Goal: Task Accomplishment & Management: Use online tool/utility

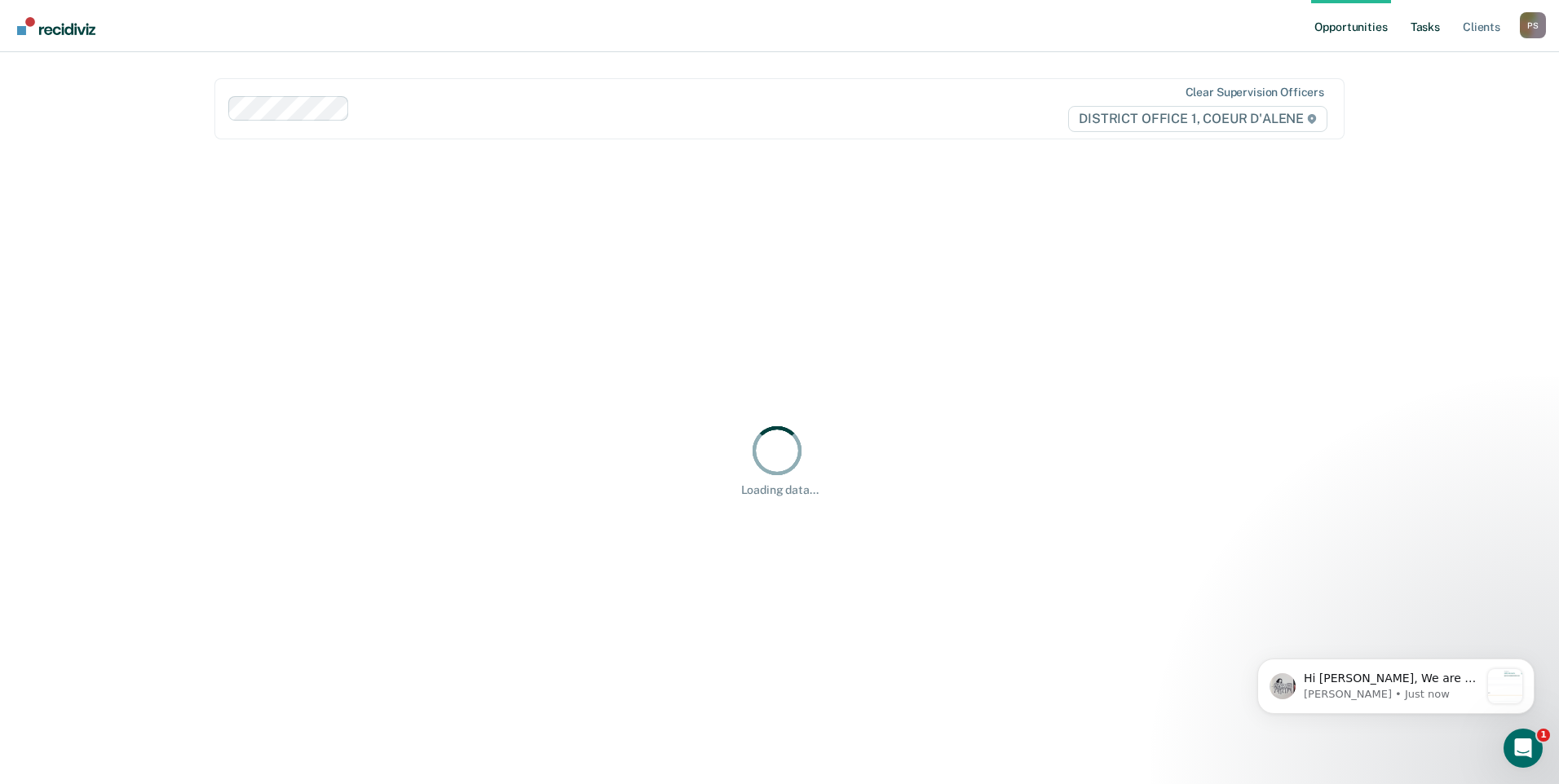
click at [1428, 34] on link "Tasks" at bounding box center [1425, 26] width 36 height 53
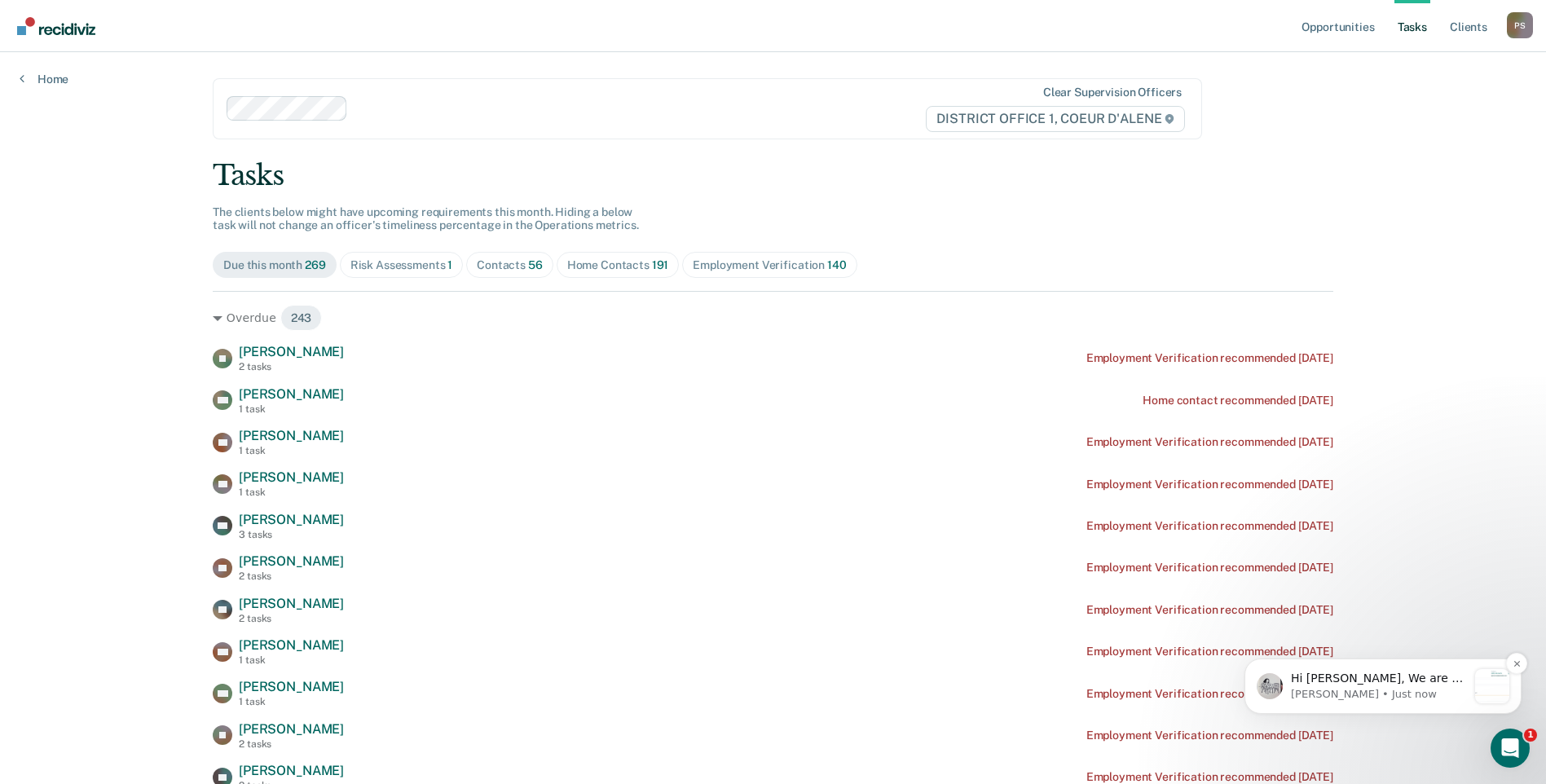
click at [1395, 689] on p "[PERSON_NAME] • Just now" at bounding box center [1379, 694] width 176 height 14
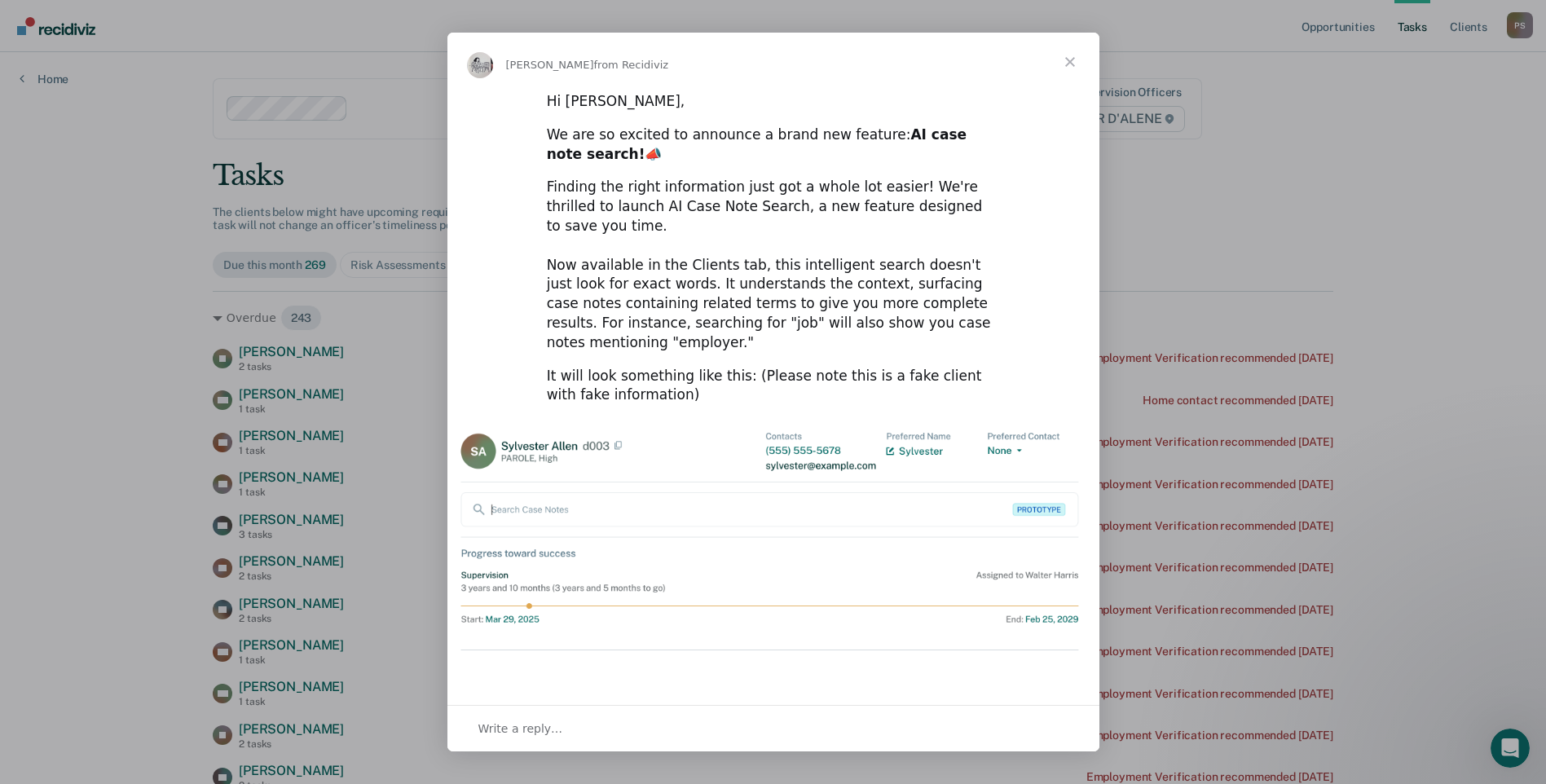
click at [1065, 71] on span "Close" at bounding box center [1070, 61] width 58 height 58
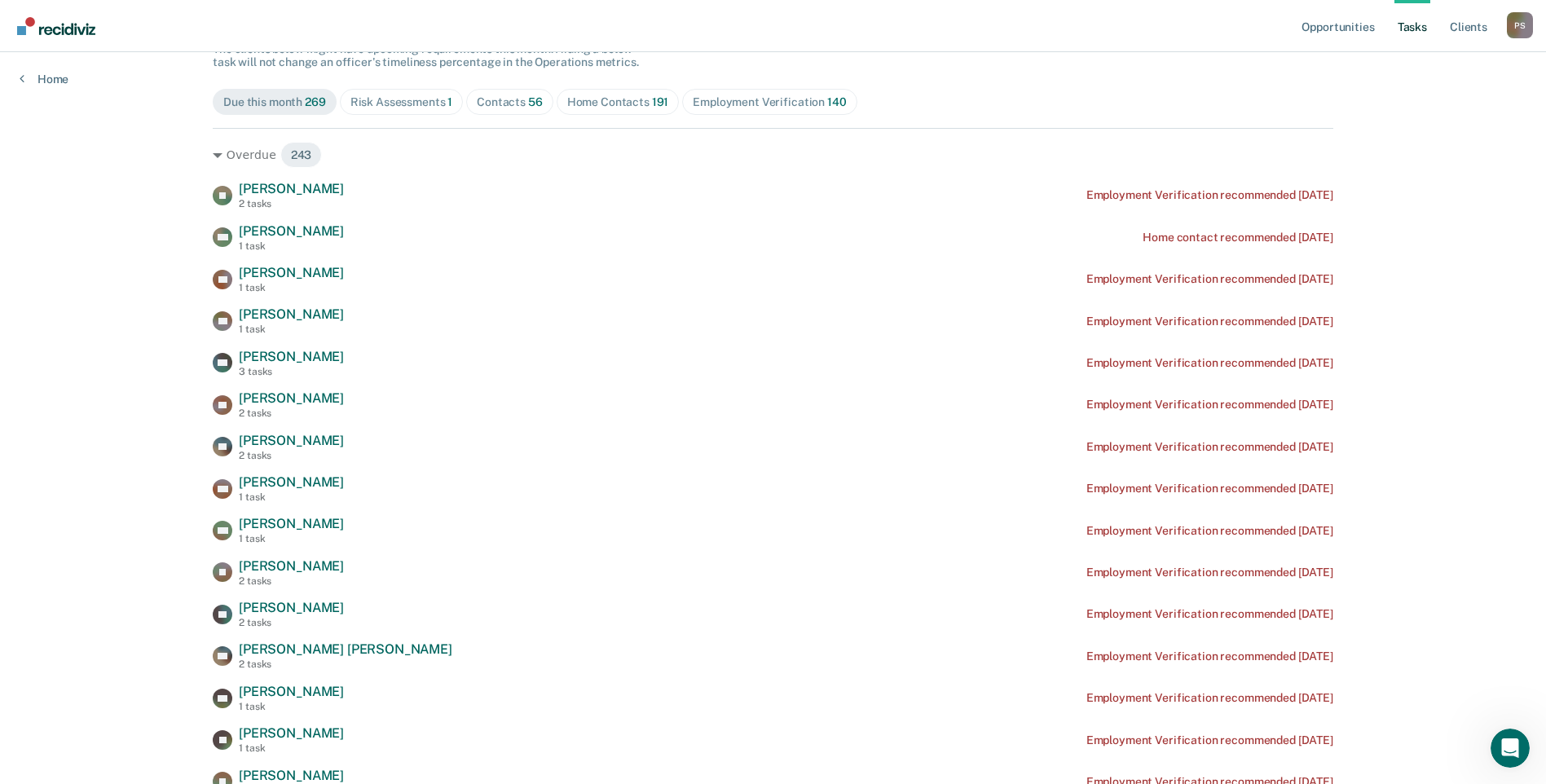
scroll to position [81, 0]
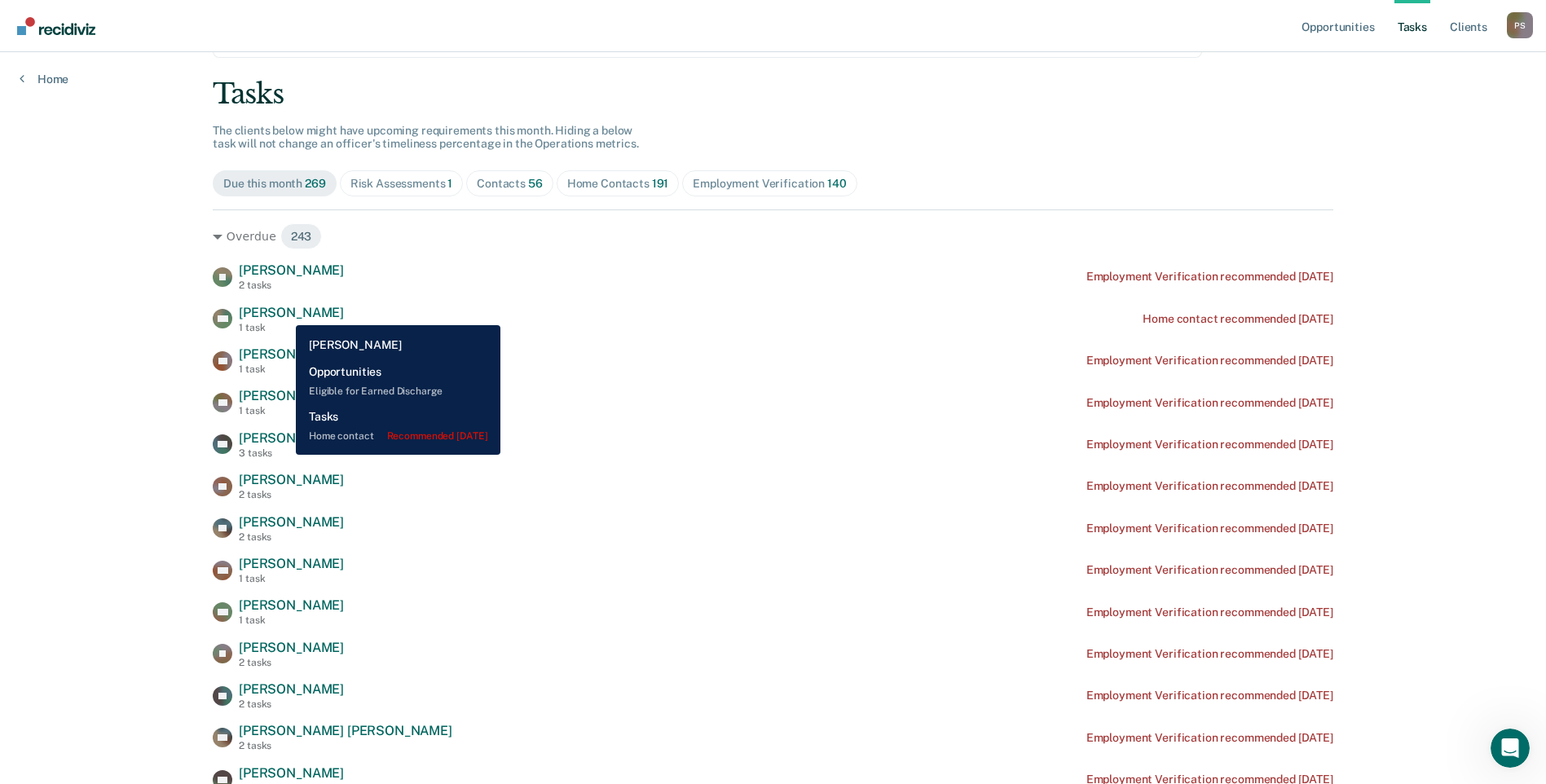
click at [284, 313] on span "[PERSON_NAME]" at bounding box center [292, 313] width 105 height 15
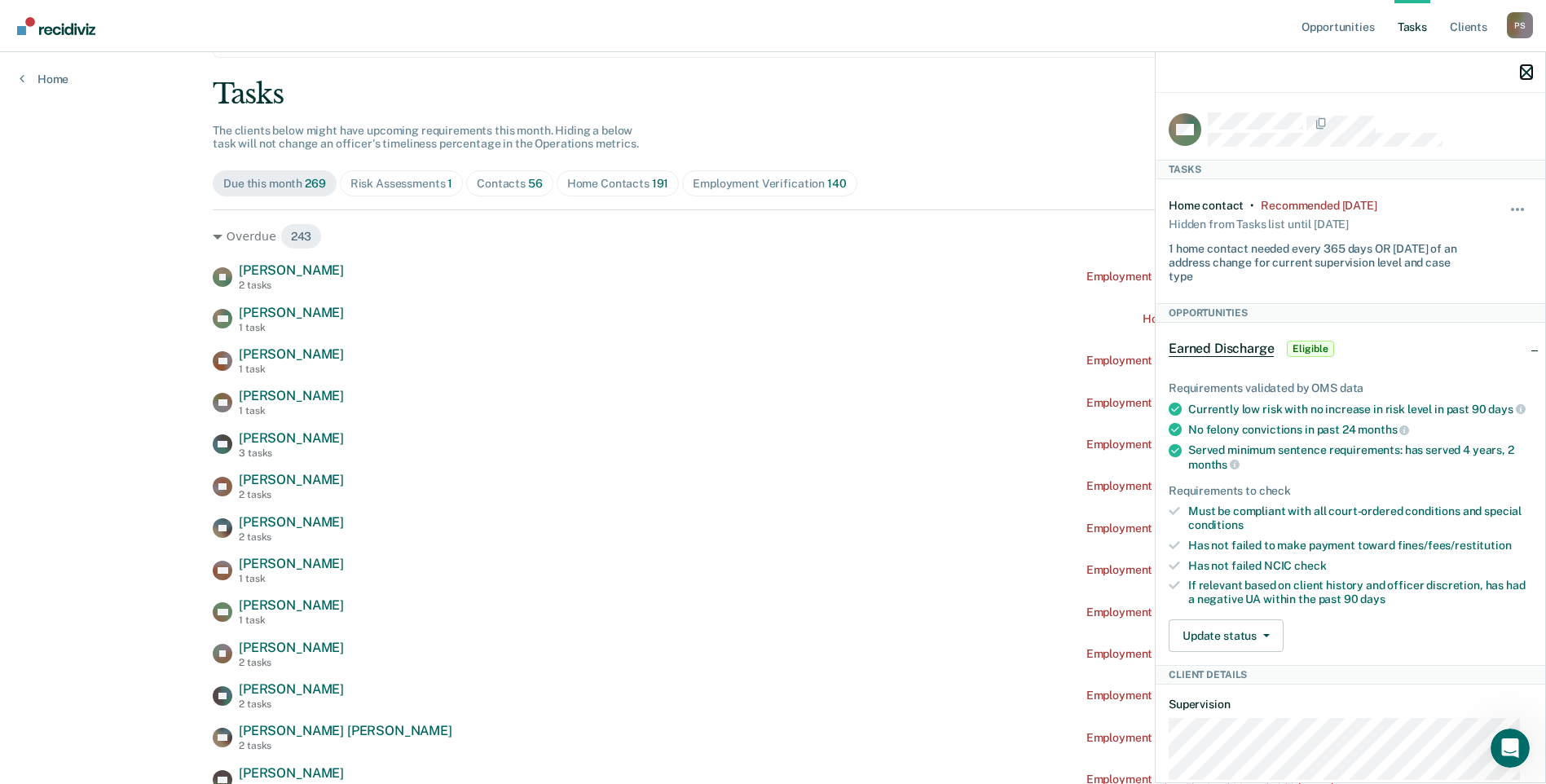
click at [1526, 69] on icon "button" at bounding box center [1527, 72] width 11 height 11
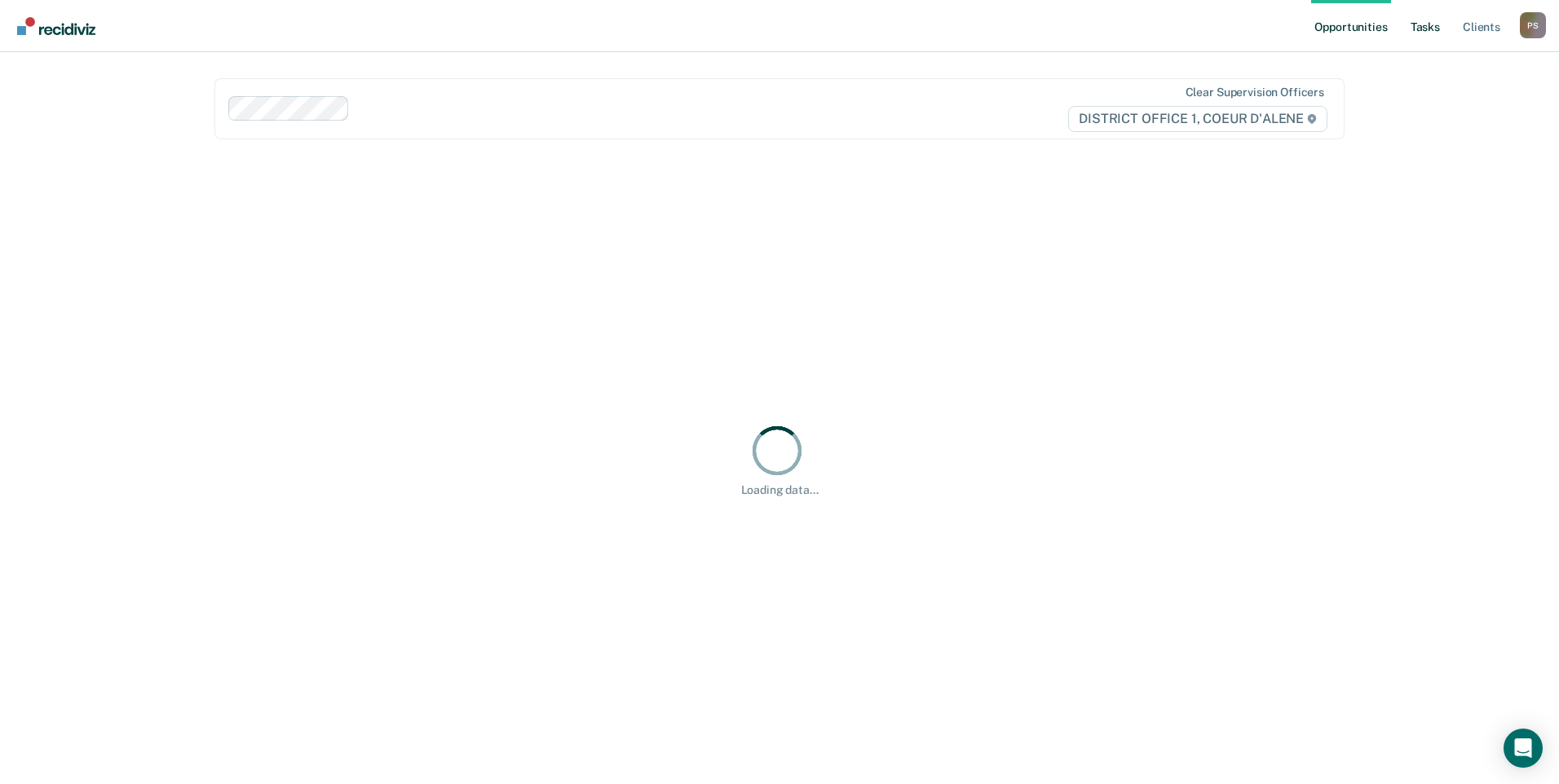
click at [1437, 28] on link "Tasks" at bounding box center [1425, 26] width 36 height 53
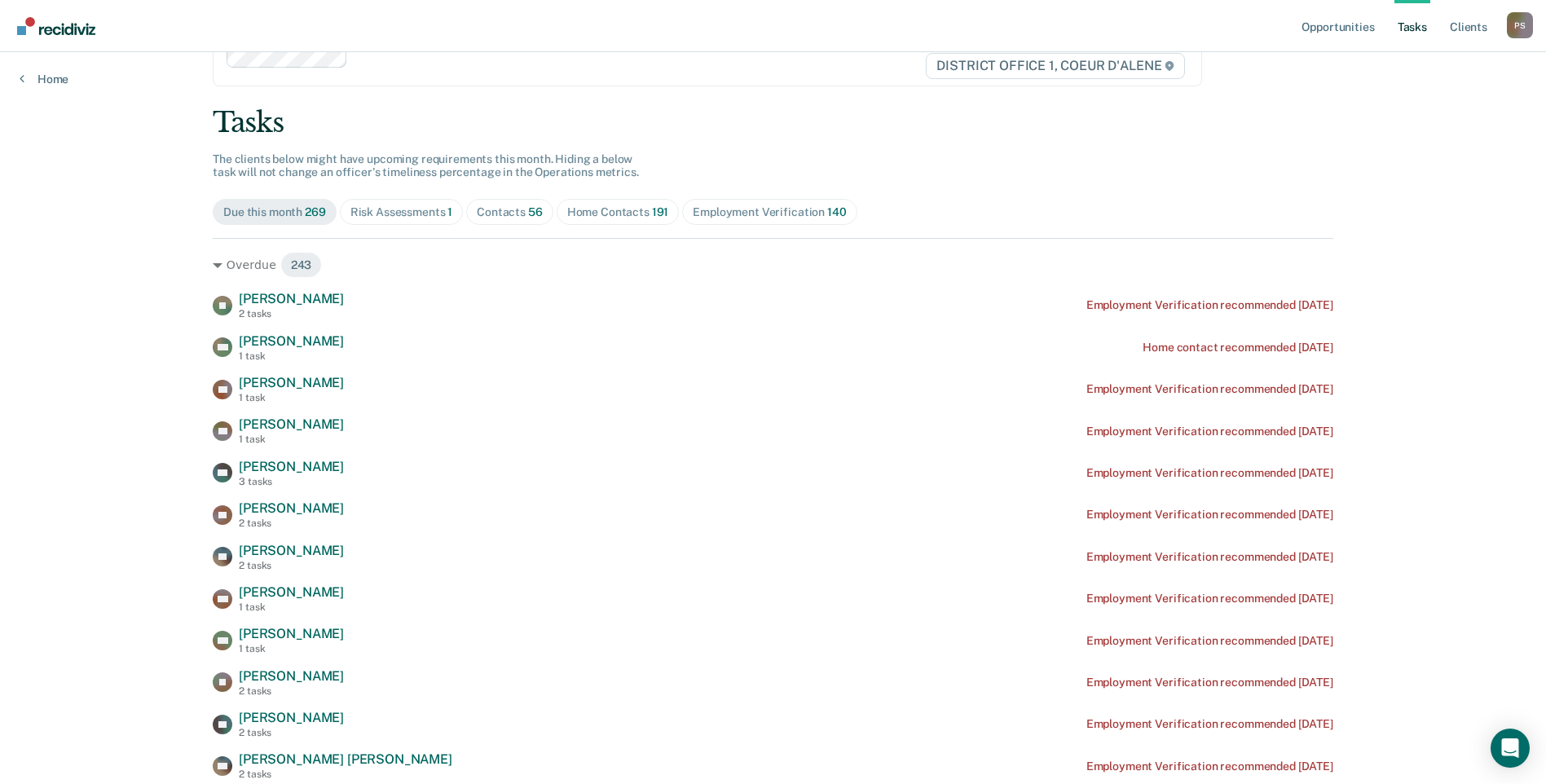
scroll to position [81, 0]
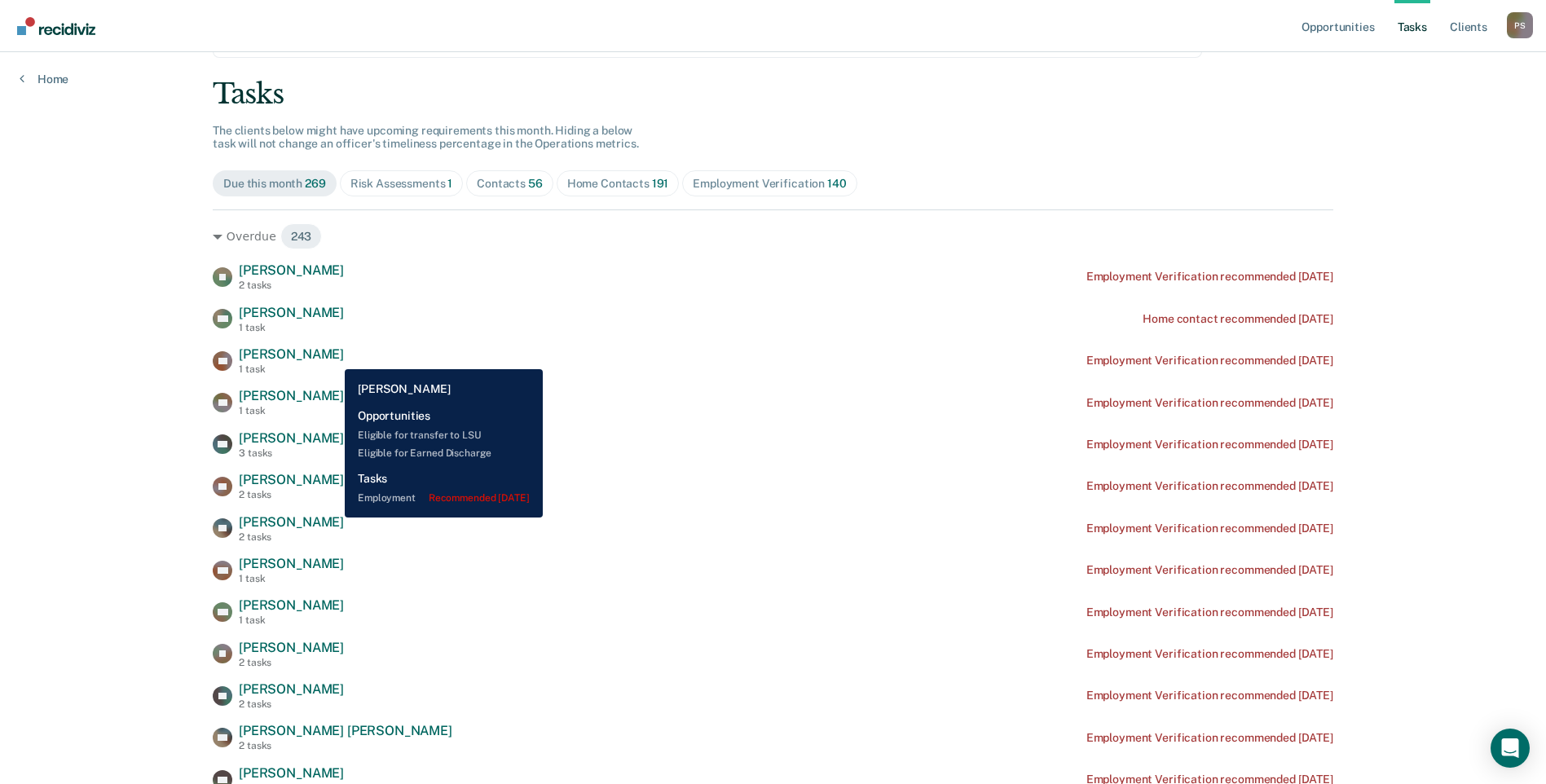
click at [332, 357] on div "CR Clifford Rook 1 task Employment Verification recommended 3 years ago" at bounding box center [773, 361] width 1121 height 29
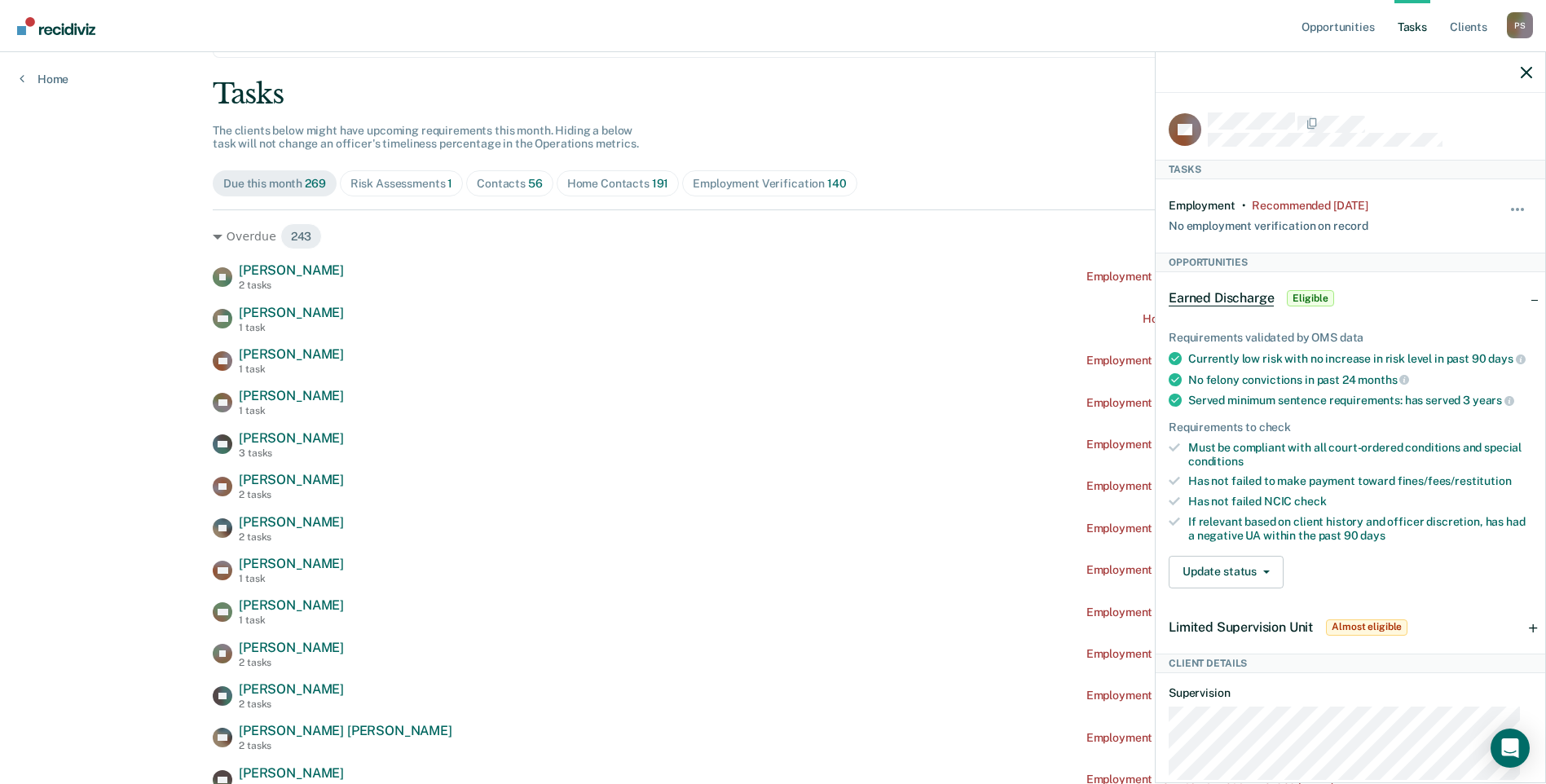
click at [0, 282] on html "Looks like you’re using Internet Explorer 11. For faster loading and a better e…" at bounding box center [773, 310] width 1546 height 784
click at [1524, 69] on icon "button" at bounding box center [1527, 72] width 11 height 11
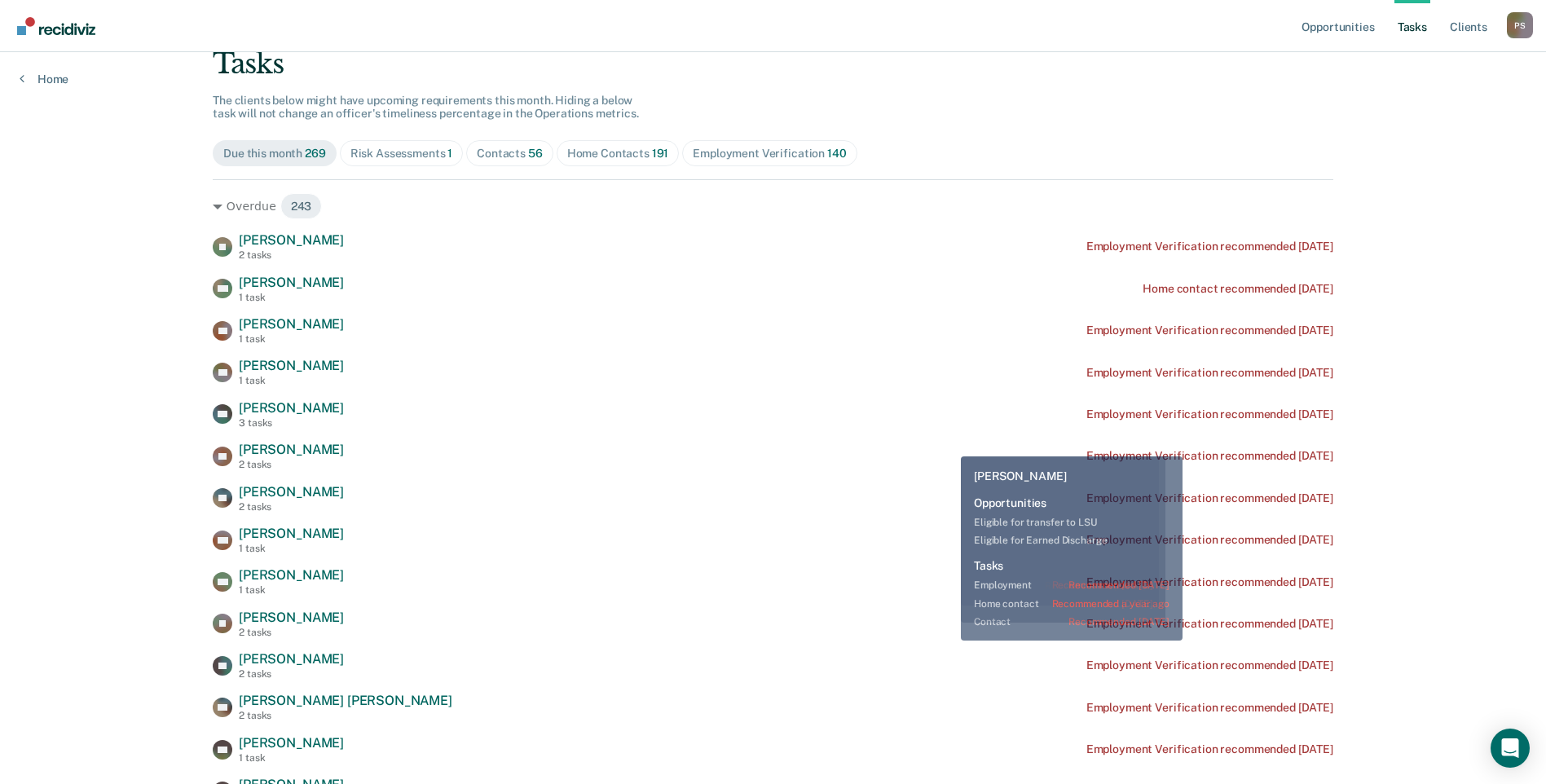
scroll to position [163, 0]
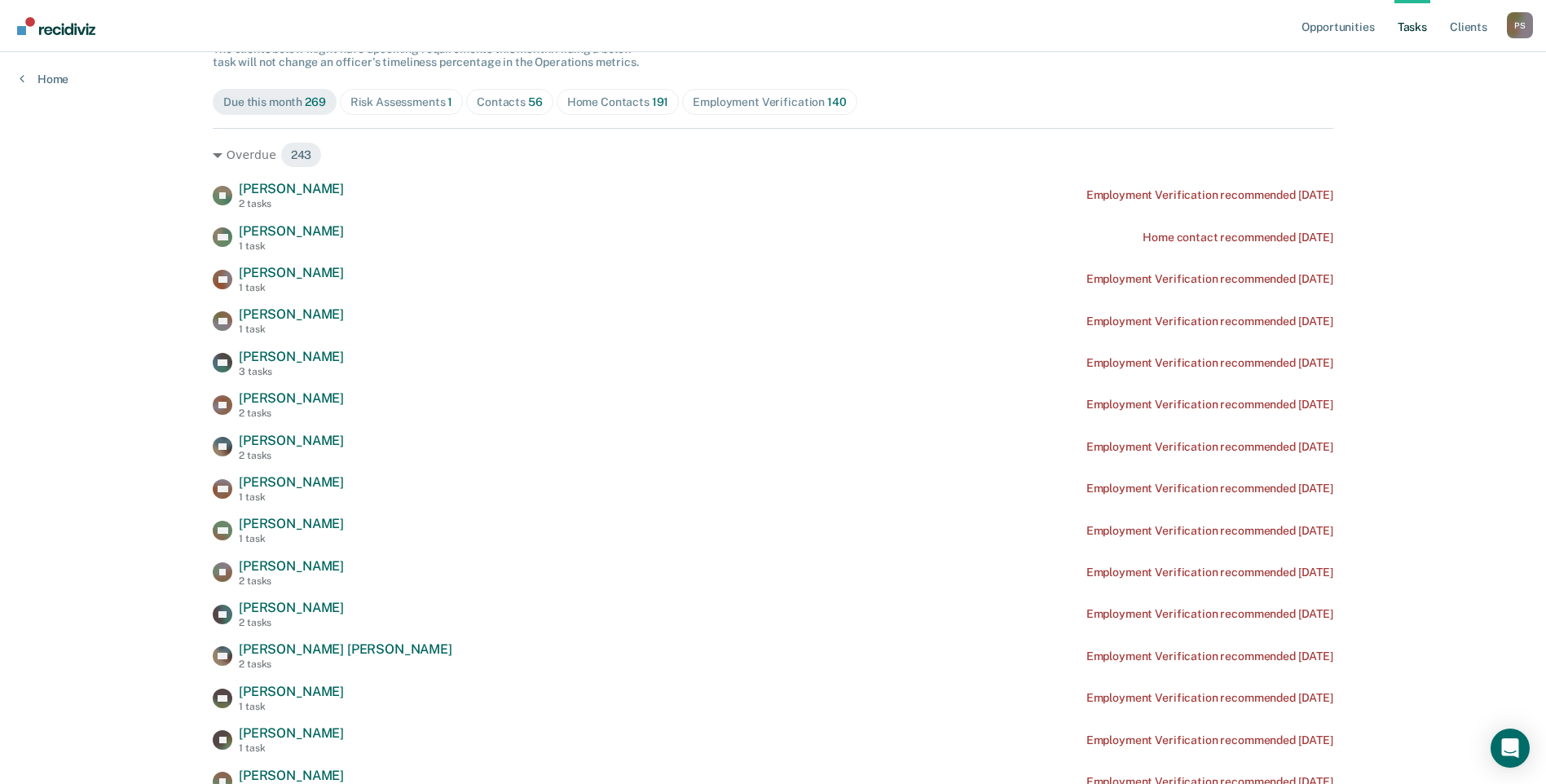
click at [528, 104] on span "56" at bounding box center [535, 102] width 14 height 13
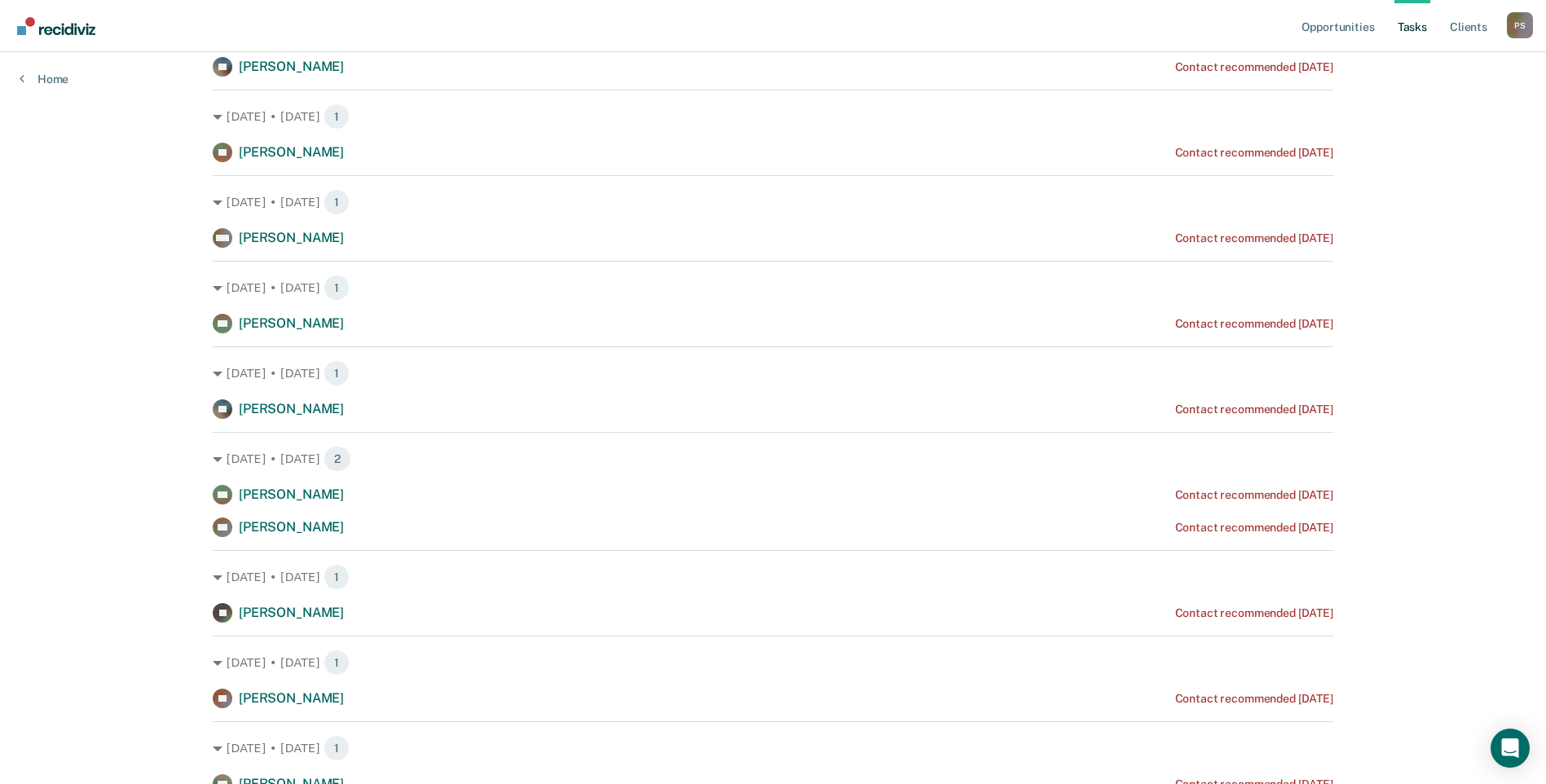
scroll to position [408, 0]
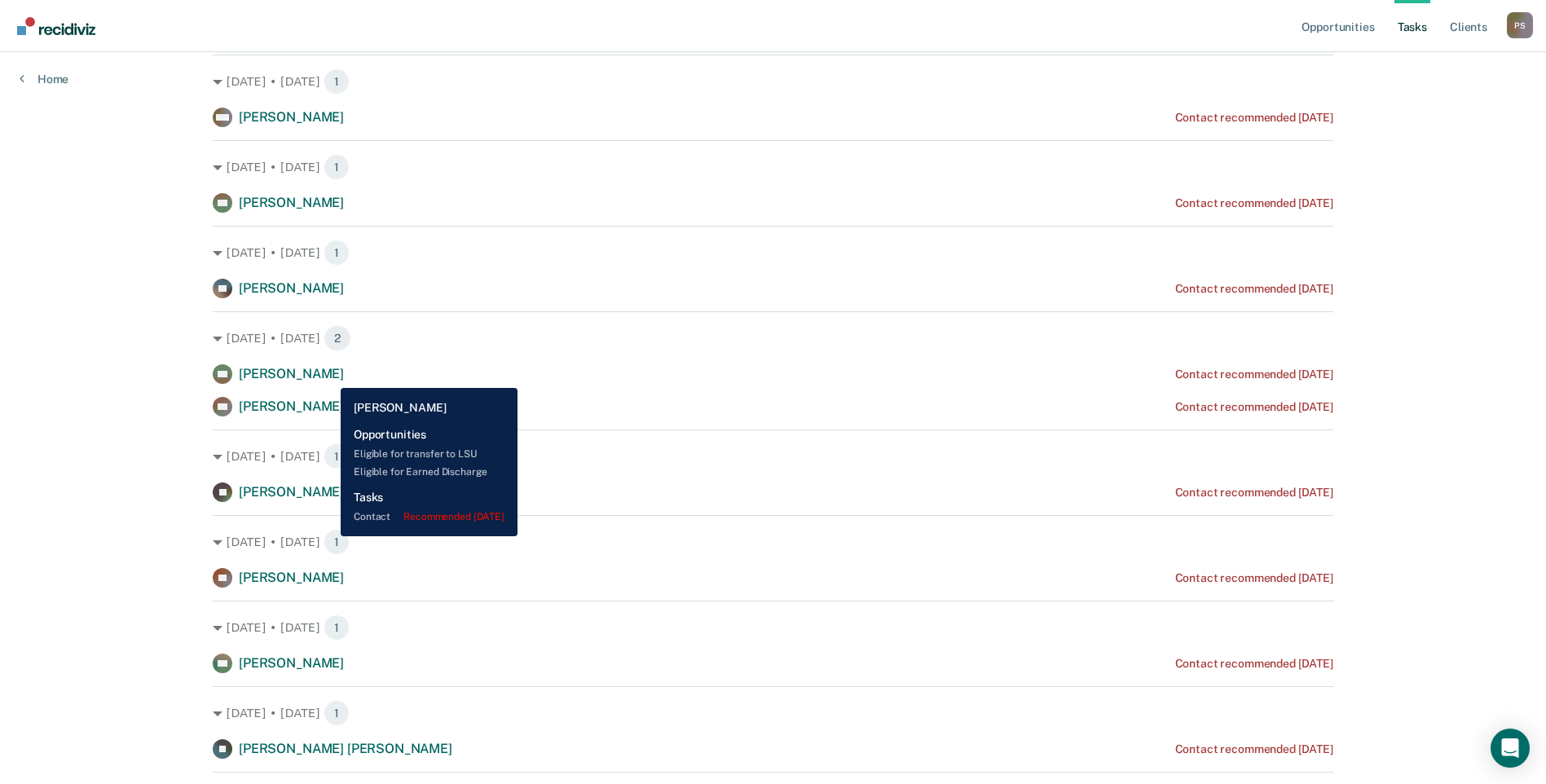
click at [329, 375] on span "[PERSON_NAME]" at bounding box center [292, 374] width 105 height 15
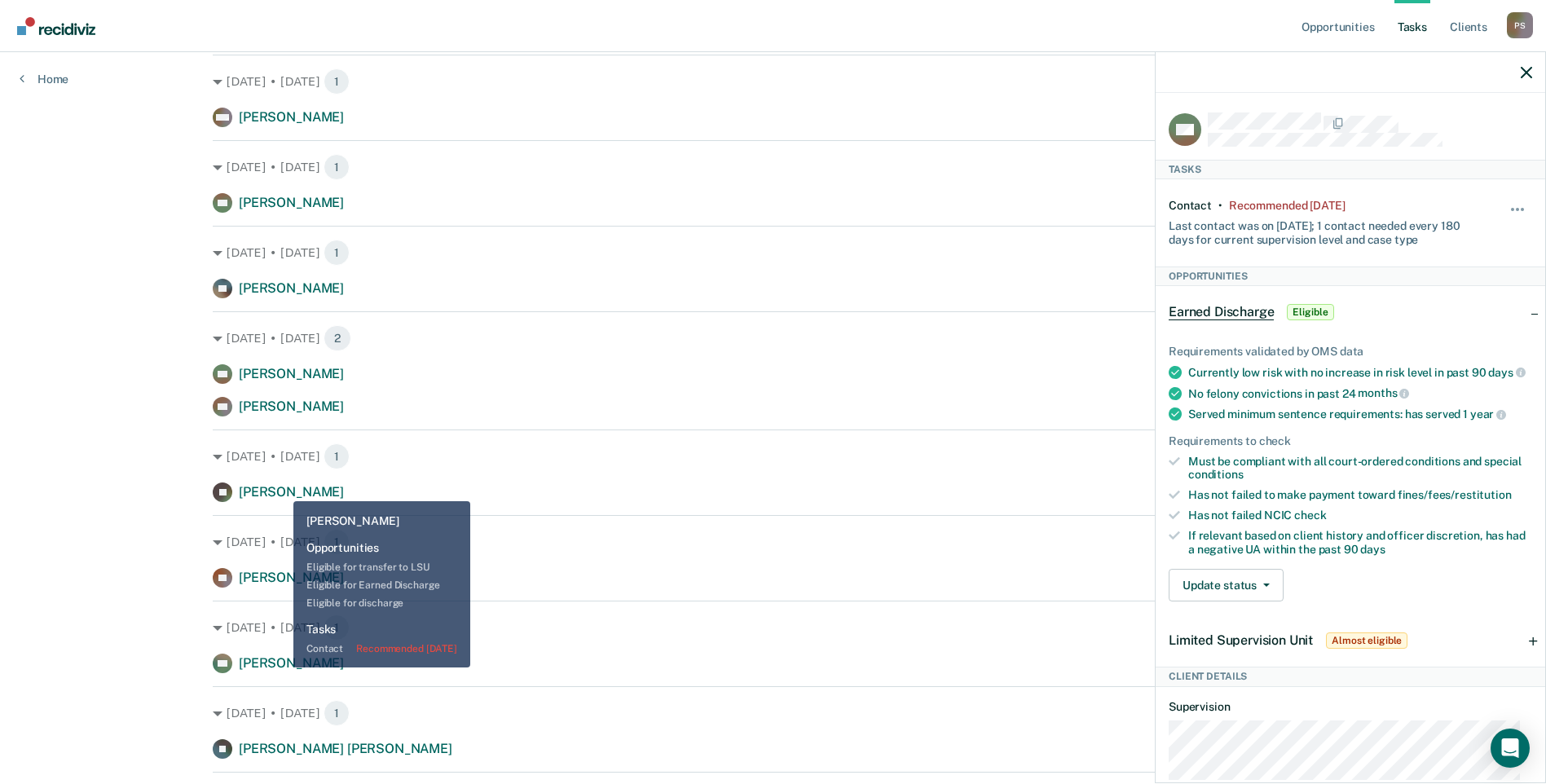
click at [281, 489] on span "[PERSON_NAME]" at bounding box center [292, 492] width 105 height 15
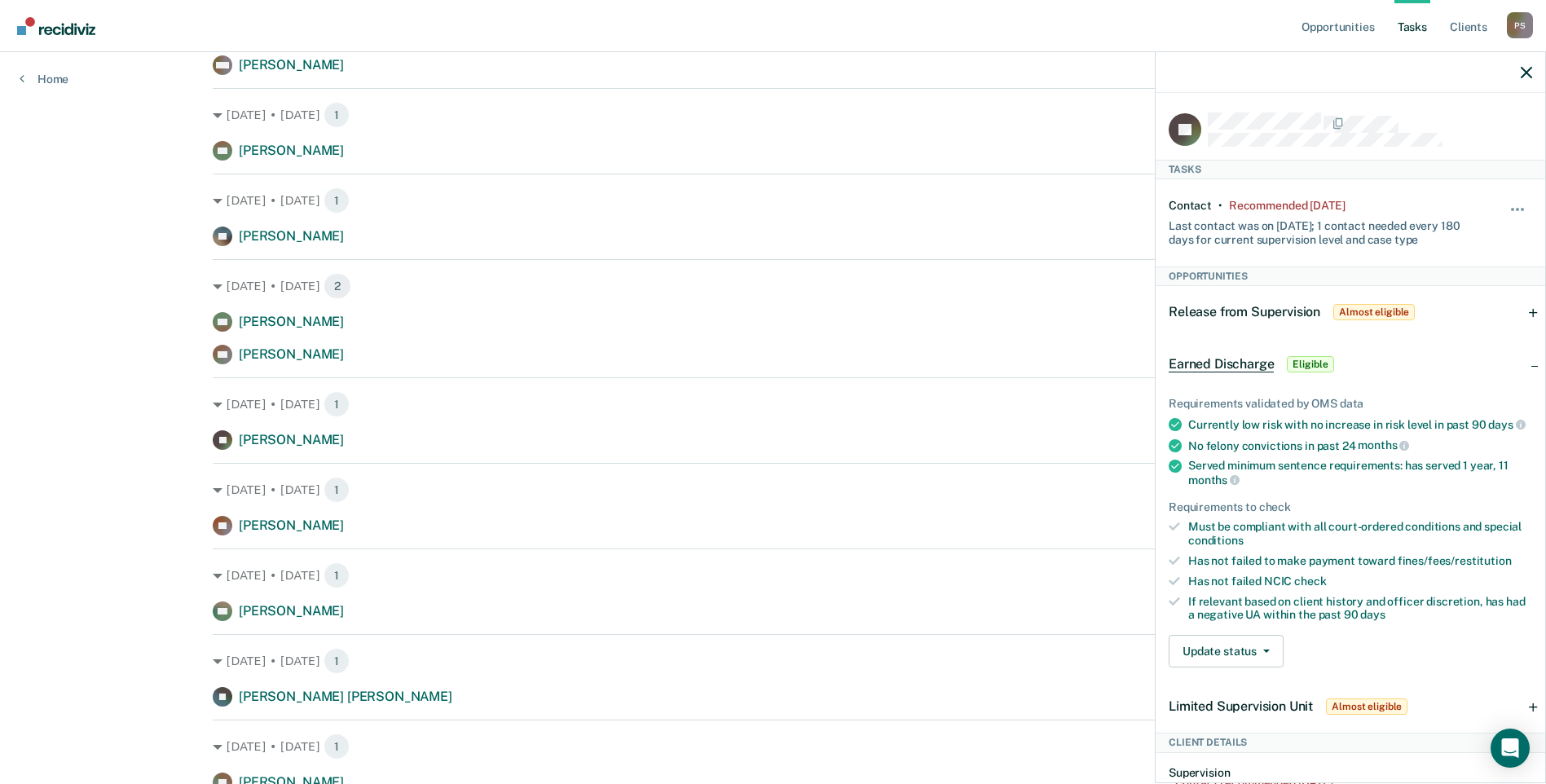
scroll to position [489, 0]
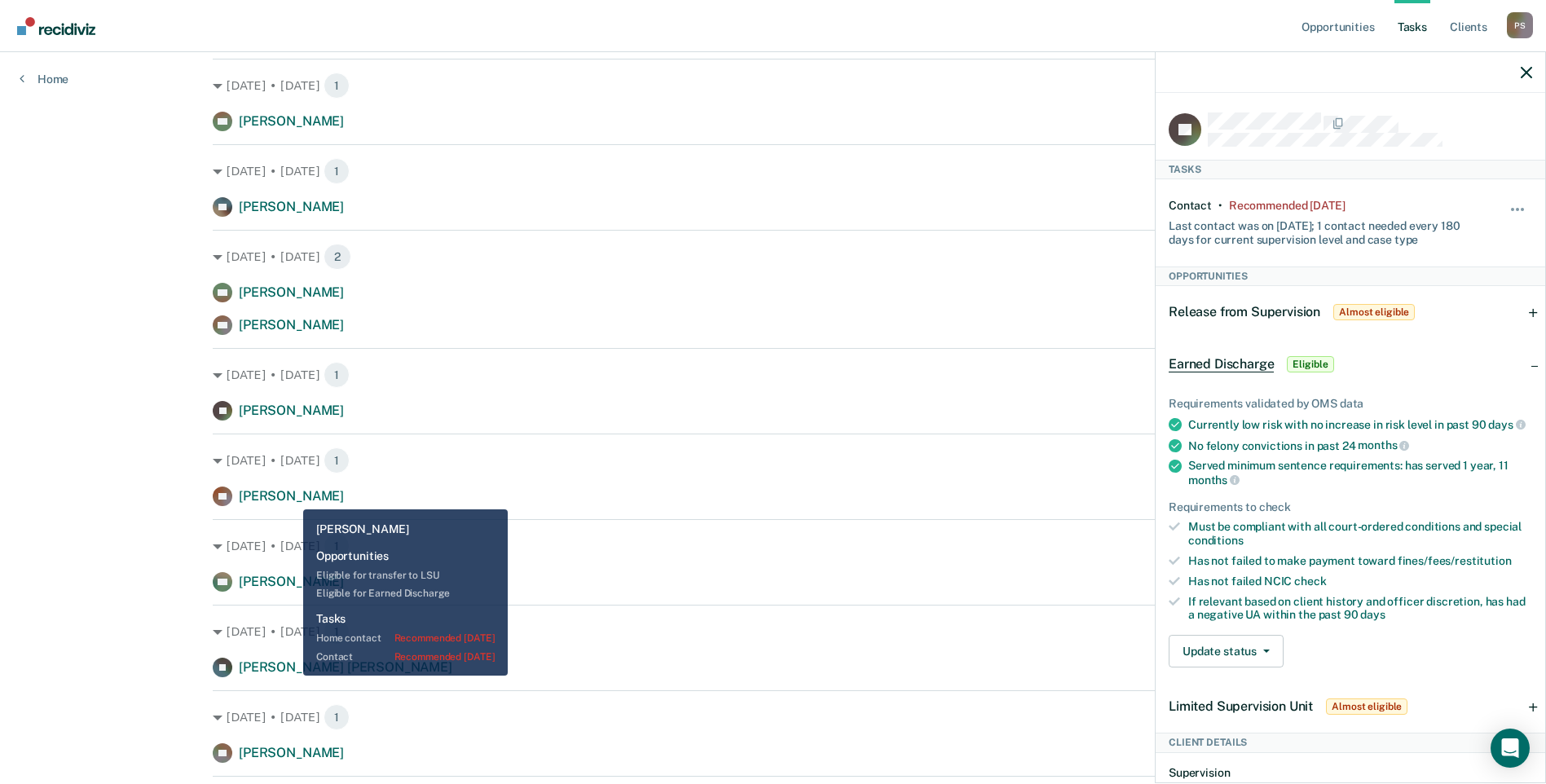
click at [291, 498] on span "[PERSON_NAME]" at bounding box center [292, 496] width 105 height 15
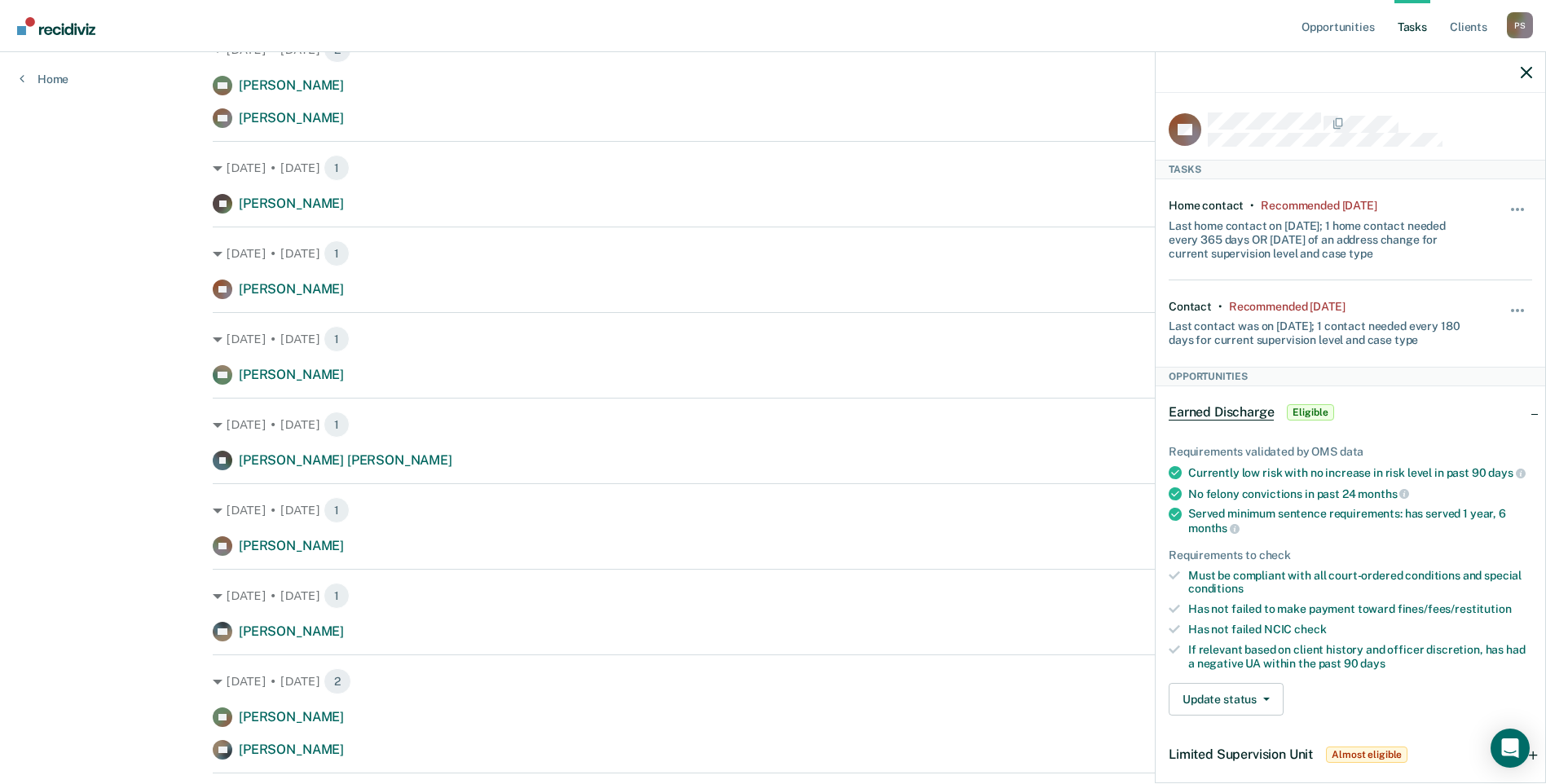
scroll to position [734, 0]
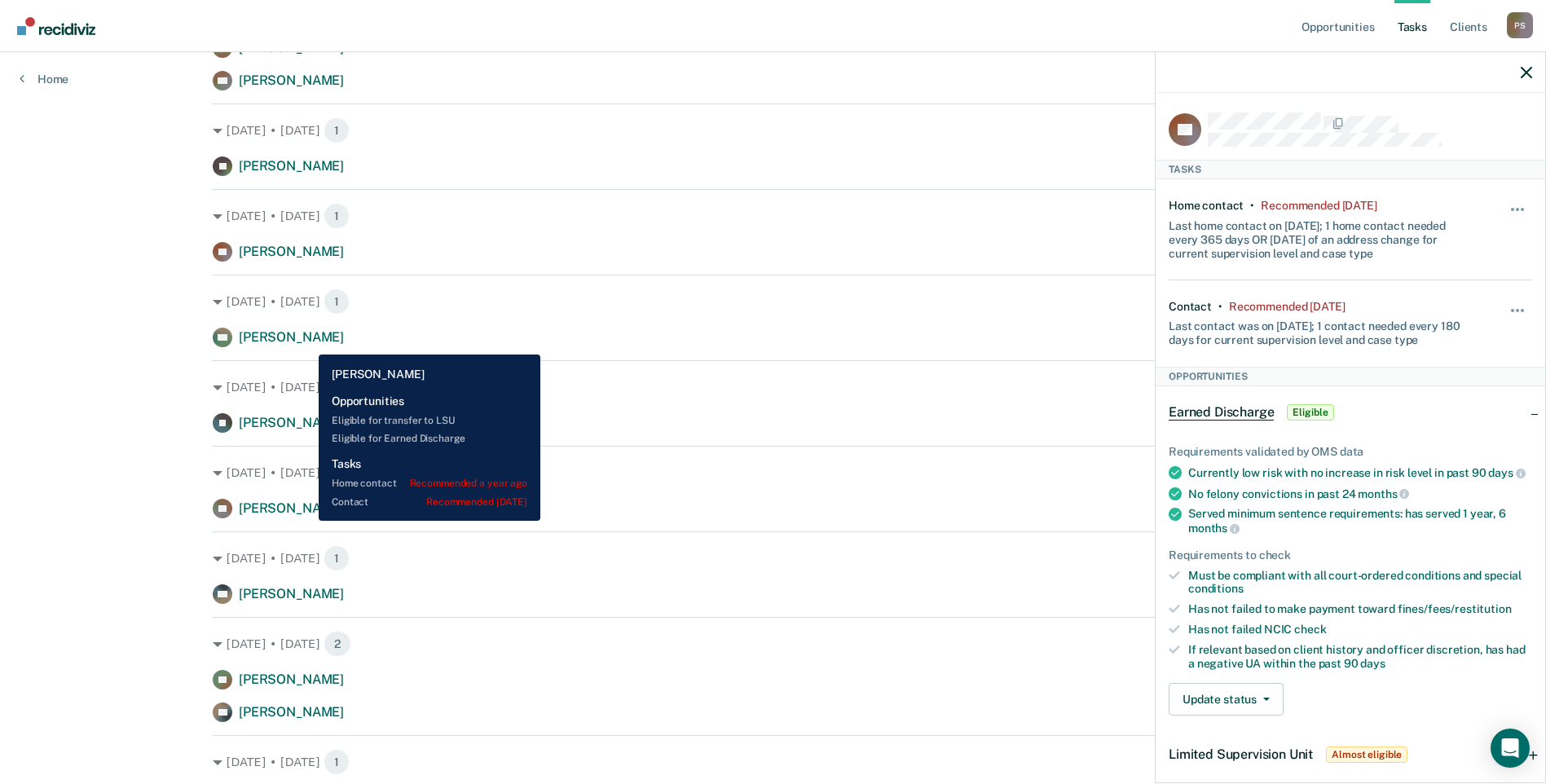
click at [307, 342] on span "[PERSON_NAME]" at bounding box center [292, 337] width 105 height 15
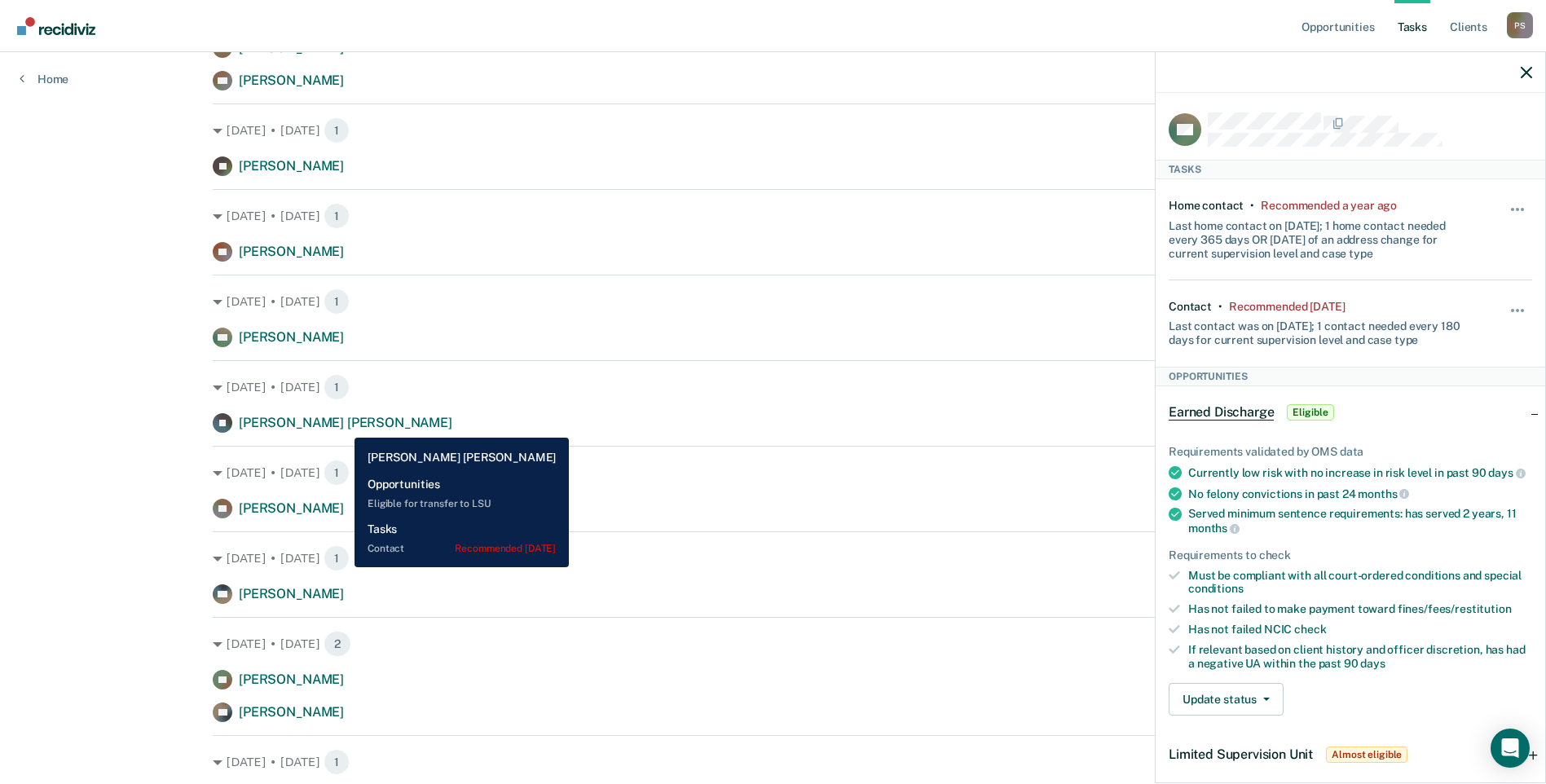
click at [342, 425] on span "[PERSON_NAME] [PERSON_NAME]" at bounding box center [346, 423] width 214 height 15
